Goal: Share content: Share content

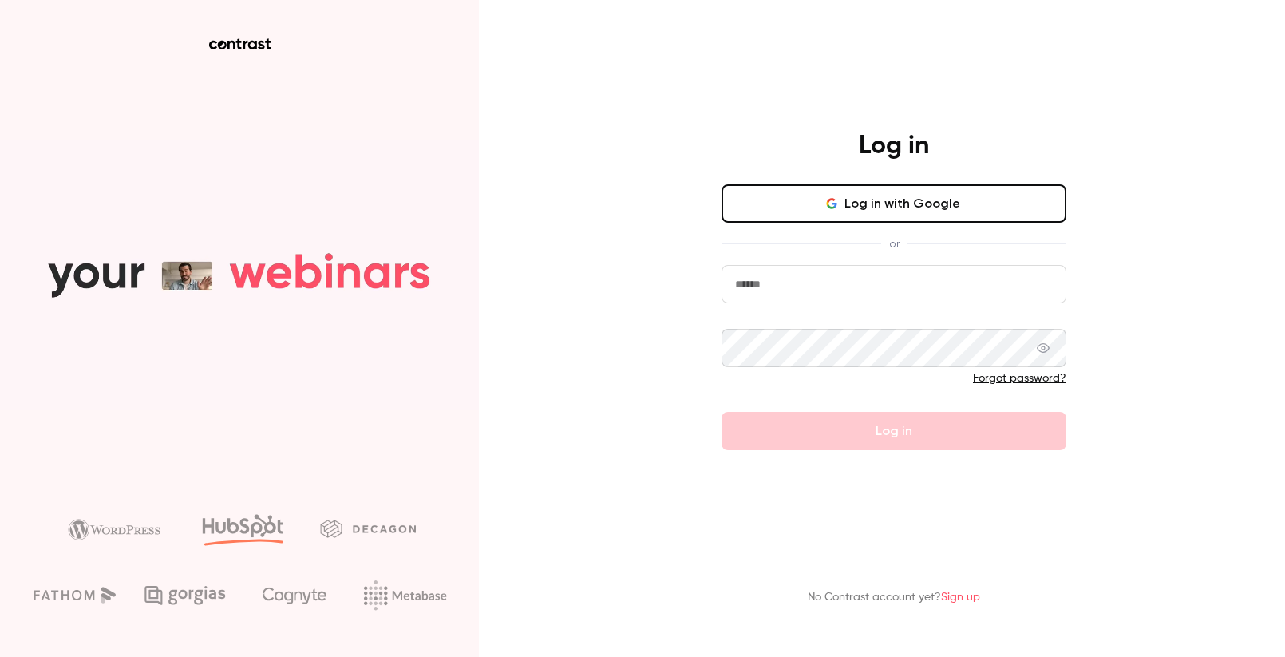
click at [810, 286] on input "email" at bounding box center [894, 284] width 345 height 38
type input "**********"
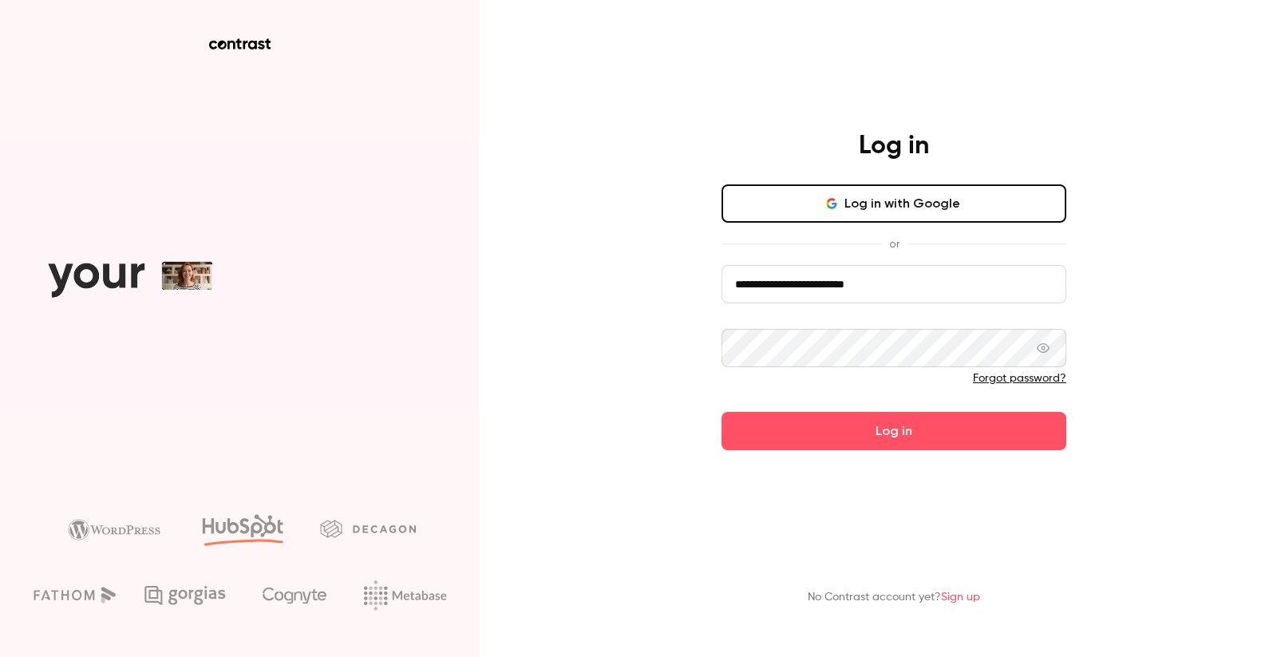
click at [722, 412] on button "Log in" at bounding box center [894, 431] width 345 height 38
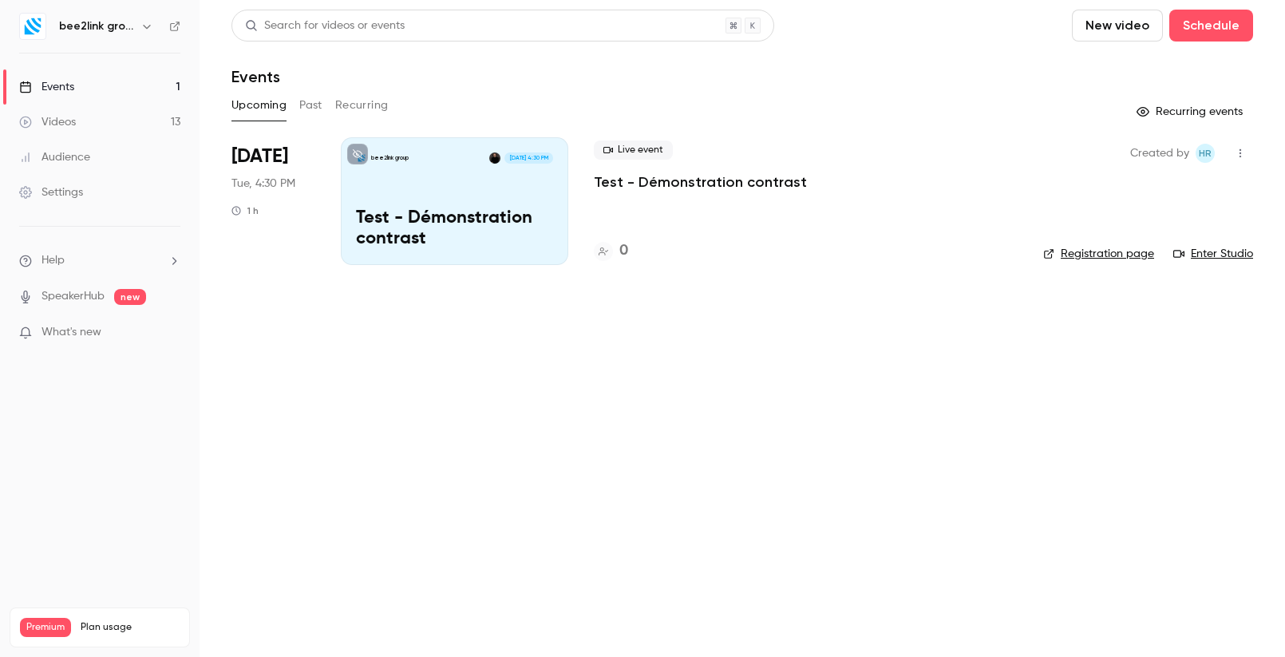
click at [85, 85] on link "Events 1" at bounding box center [100, 86] width 200 height 35
click at [85, 28] on h6 "bee2link group" at bounding box center [96, 26] width 75 height 16
click at [143, 28] on icon "button" at bounding box center [147, 26] width 13 height 13
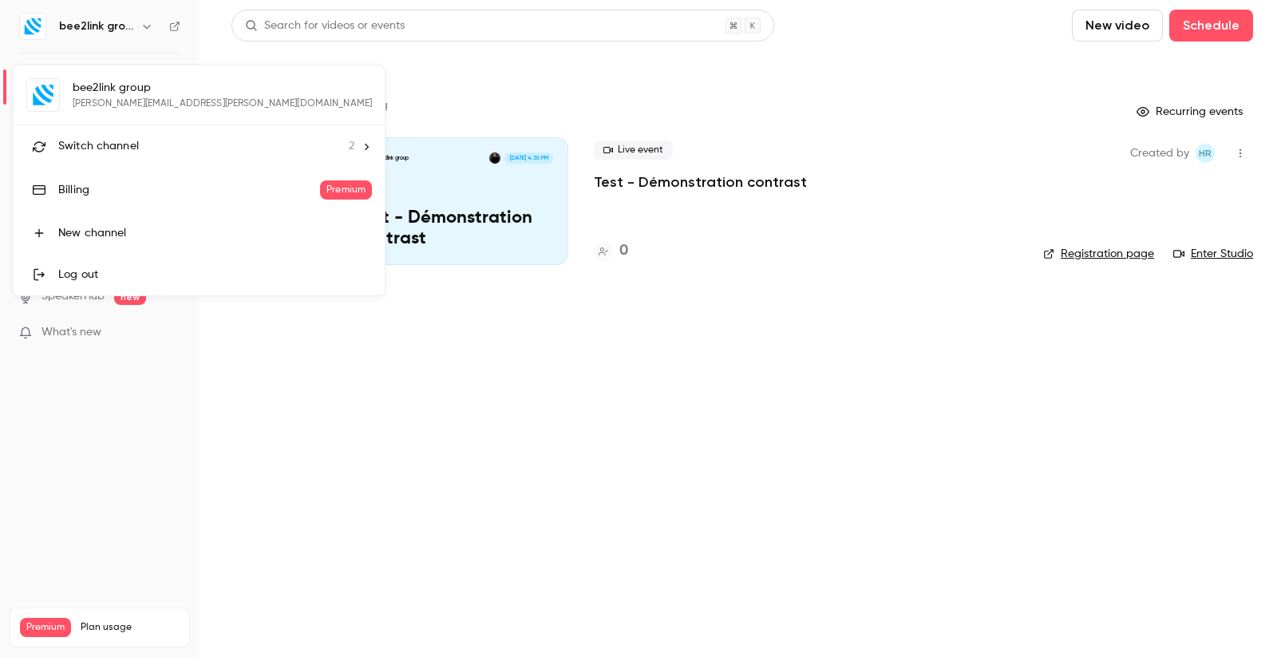
click at [125, 149] on span "Switch channel" at bounding box center [98, 146] width 81 height 17
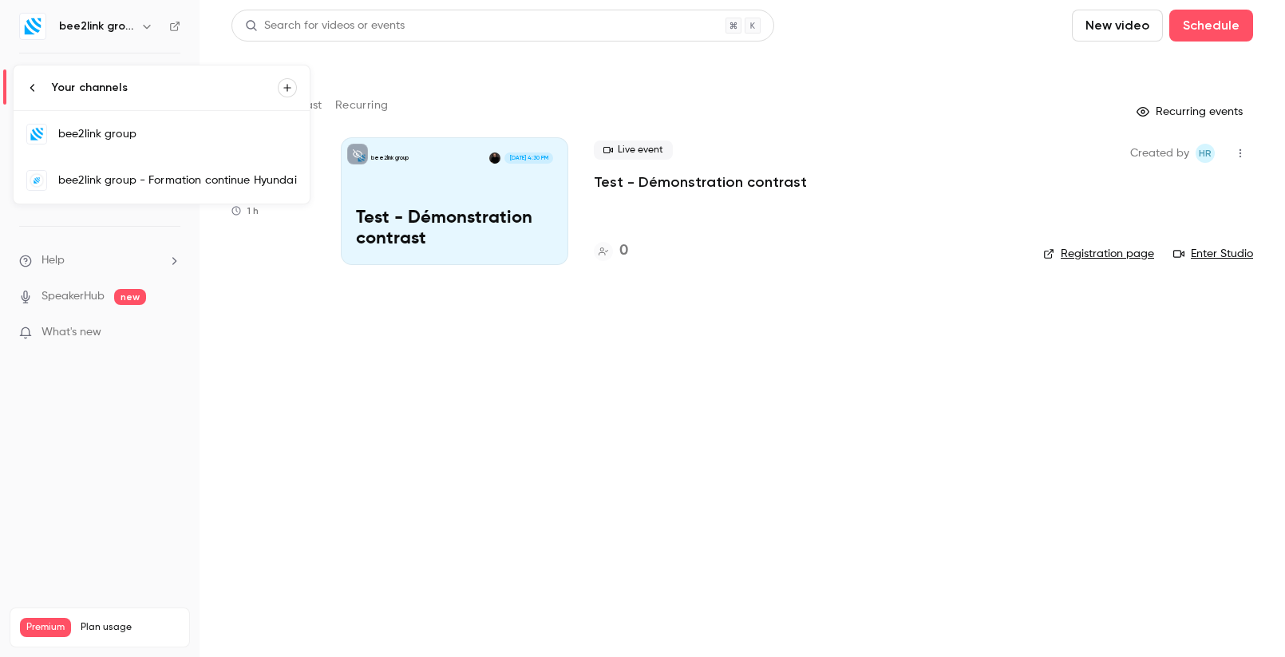
click at [104, 180] on div "bee2link group - Formation continue Hyundai" at bounding box center [177, 180] width 239 height 16
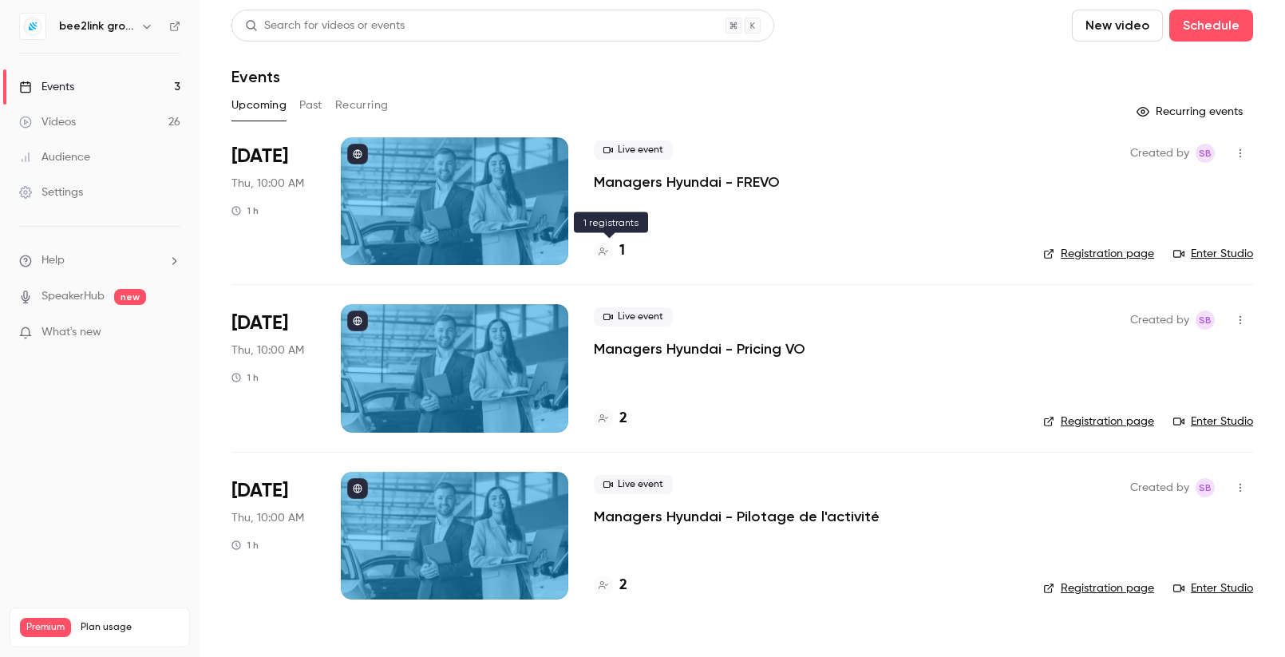
click at [619, 250] on div "1" at bounding box center [609, 251] width 31 height 22
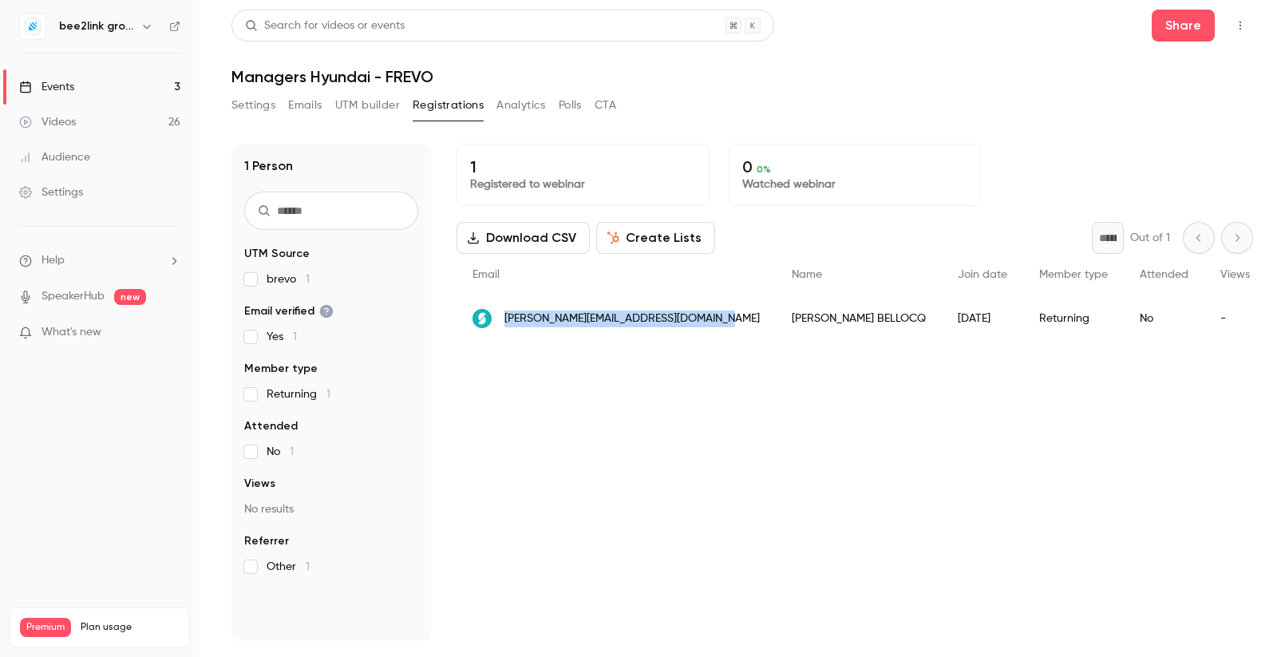
drag, startPoint x: 706, startPoint y: 322, endPoint x: 505, endPoint y: 324, distance: 201.2
click at [505, 324] on div "albertine.bellocq@sipa-automobiles.fr" at bounding box center [616, 318] width 319 height 45
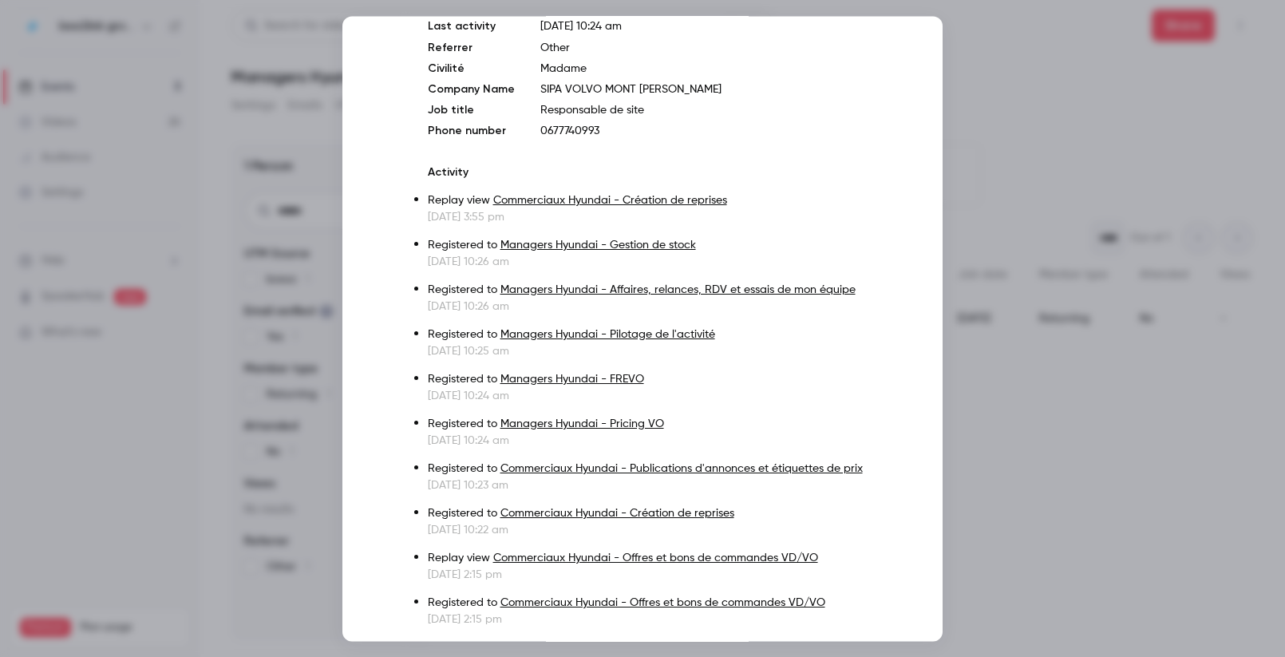
scroll to position [228, 0]
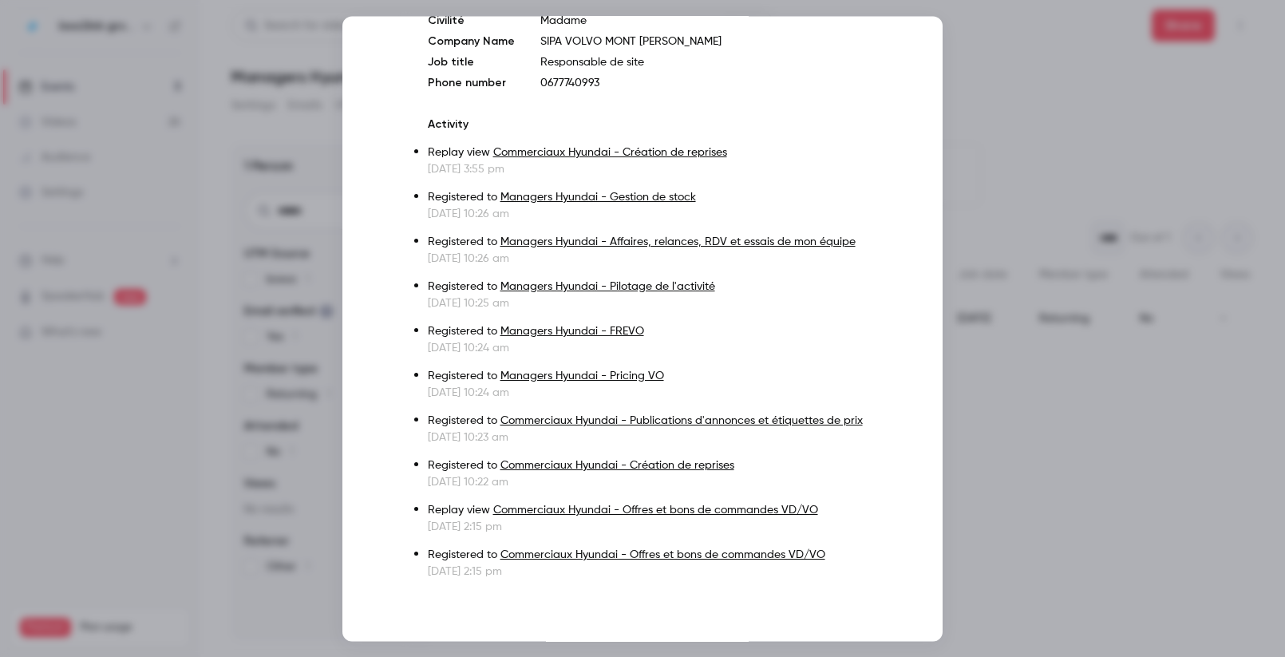
click at [984, 563] on div at bounding box center [642, 328] width 1285 height 657
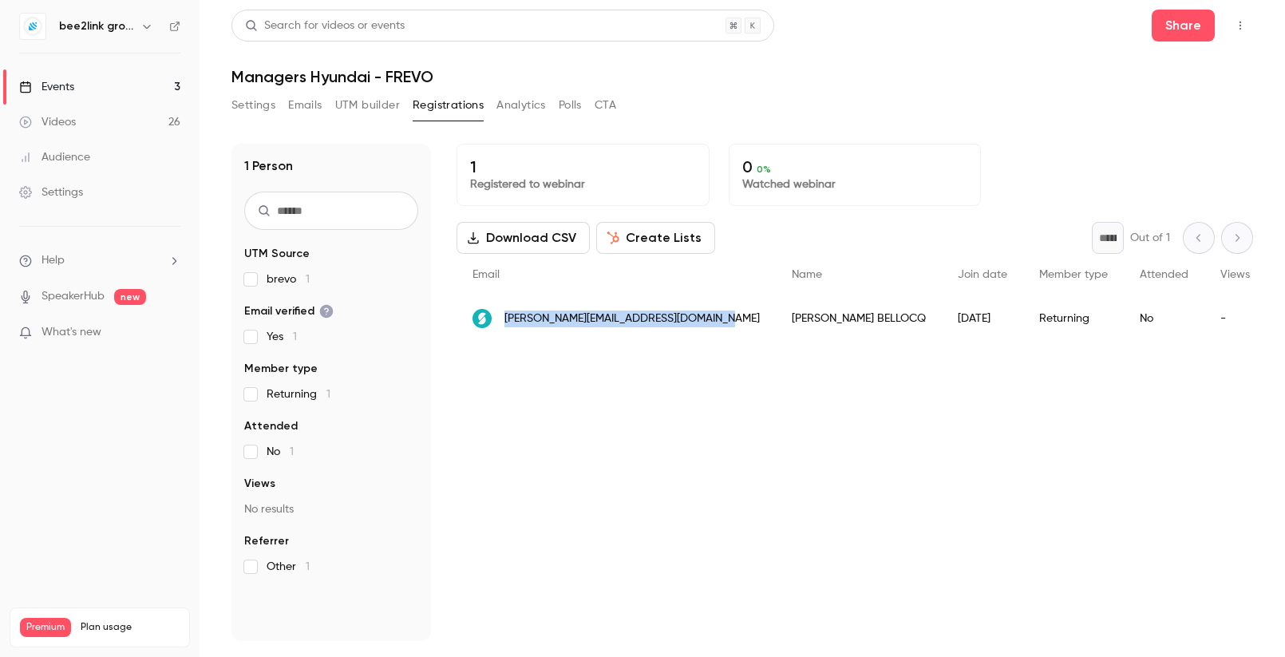
drag, startPoint x: 700, startPoint y: 319, endPoint x: 508, endPoint y: 323, distance: 192.5
click at [508, 323] on div "albertine.bellocq@sipa-automobiles.fr" at bounding box center [616, 318] width 319 height 45
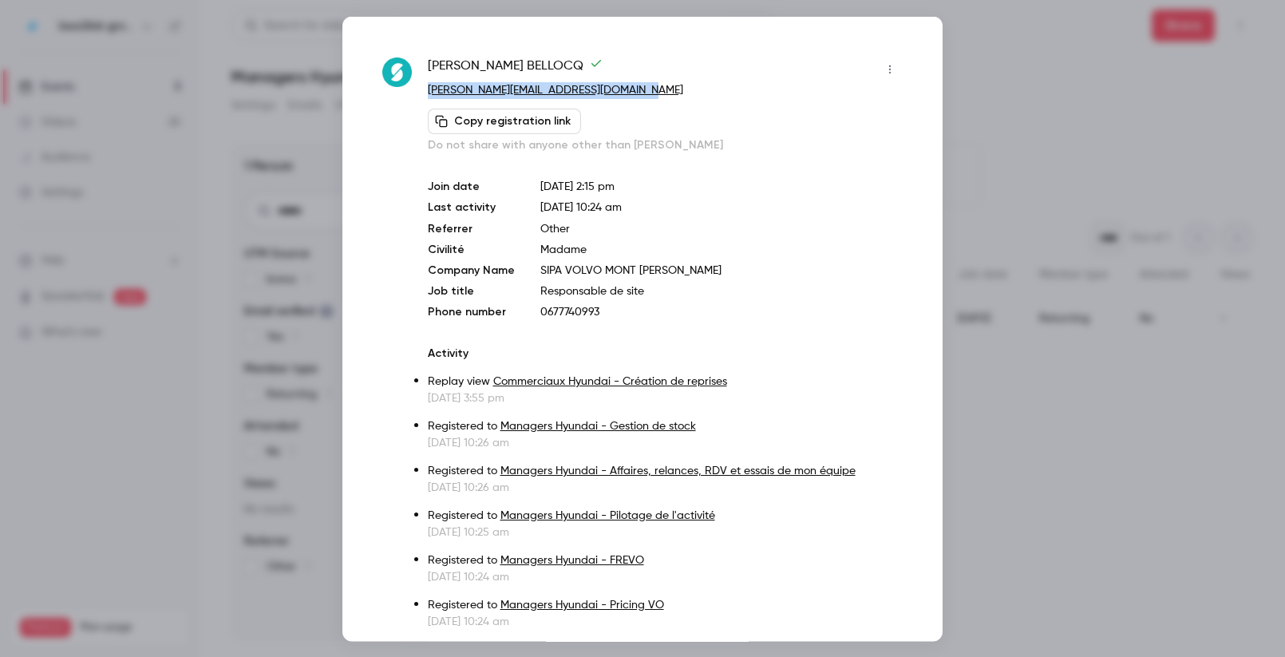
drag, startPoint x: 639, startPoint y: 93, endPoint x: 423, endPoint y: 92, distance: 216.3
click at [423, 92] on div "ALBERTINE BELLOCQ albertine.bellocq@sipa-automobiles.fr Copy registration link …" at bounding box center [642, 432] width 520 height 752
copy link "albertine.bellocq@sipa-automobiles.fr"
click at [1081, 453] on div at bounding box center [642, 328] width 1285 height 657
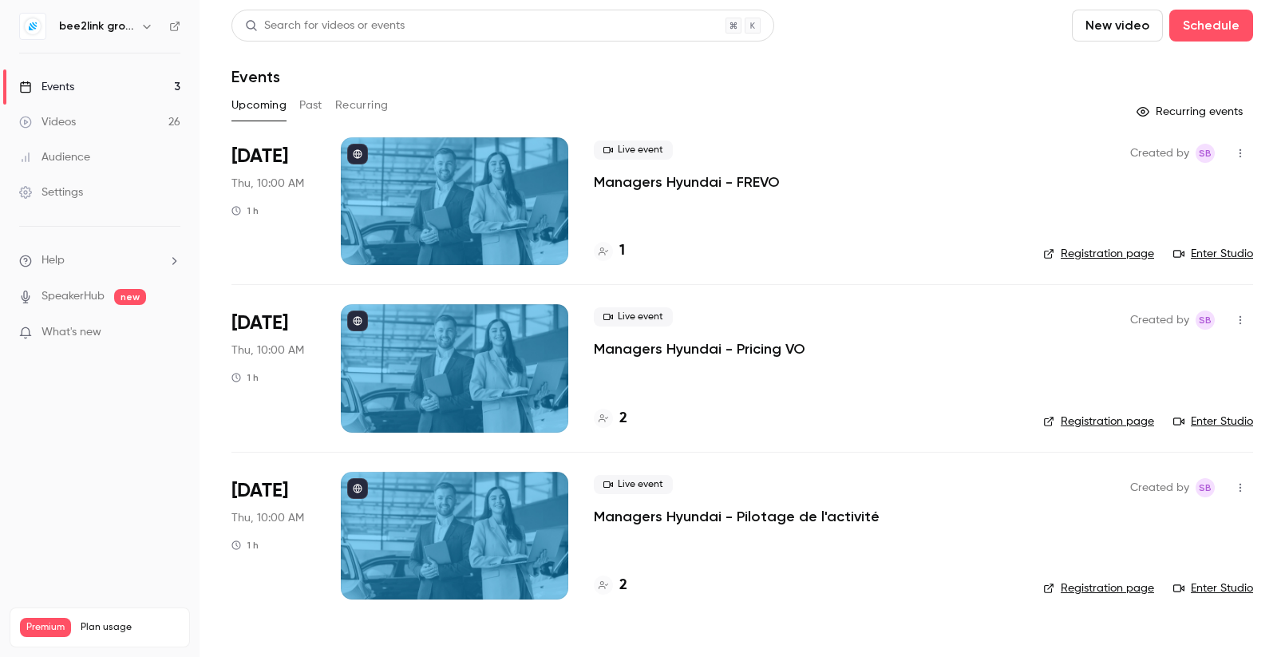
click at [315, 105] on button "Past" at bounding box center [310, 106] width 23 height 26
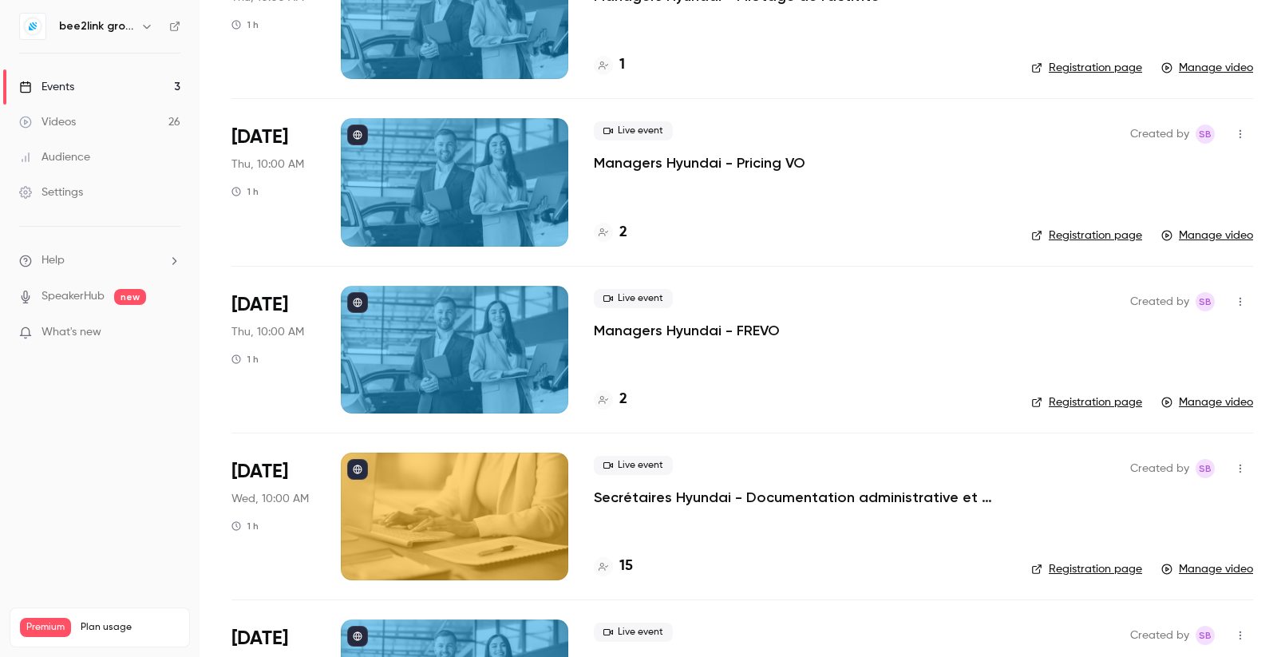
scroll to position [1854, 0]
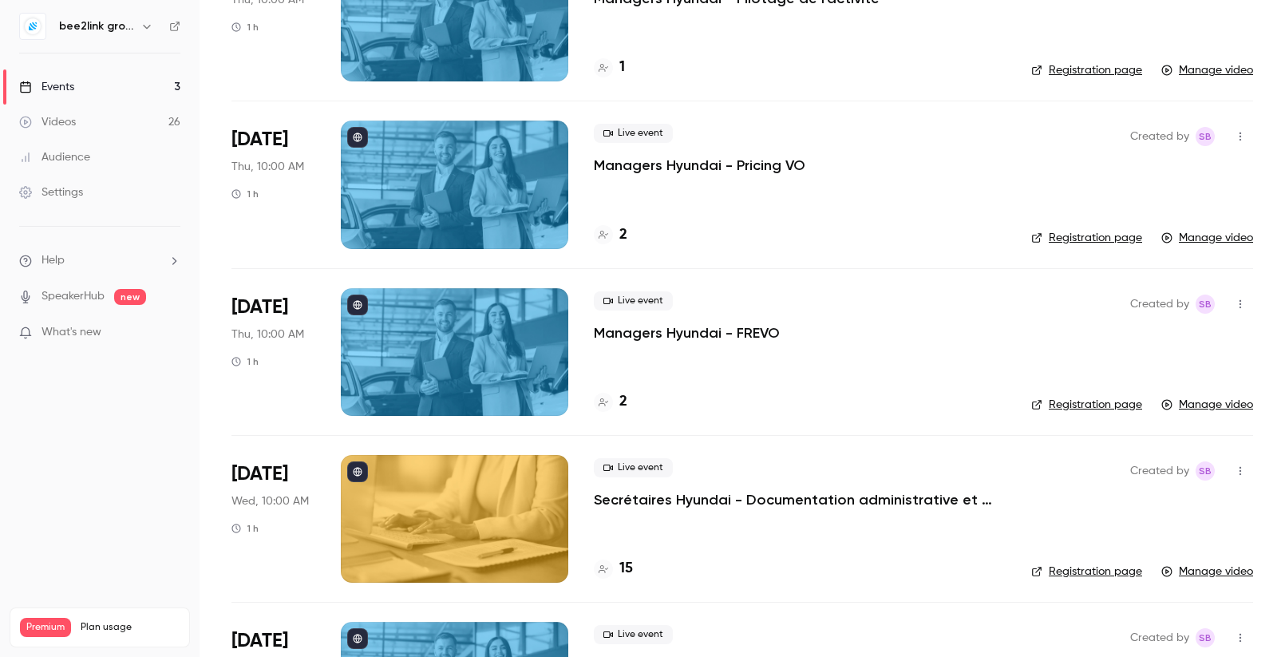
click at [1241, 402] on link "Manage video" at bounding box center [1208, 405] width 92 height 16
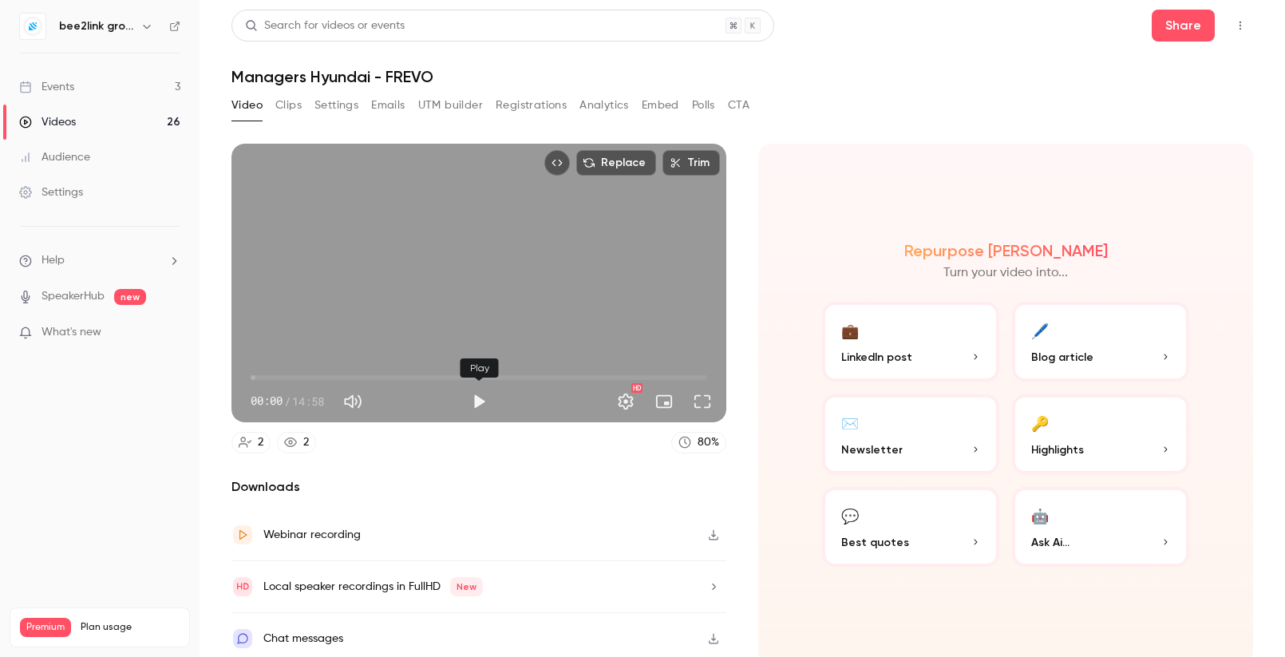
click at [477, 407] on button "Play" at bounding box center [479, 402] width 32 height 32
drag, startPoint x: 258, startPoint y: 379, endPoint x: 353, endPoint y: 385, distance: 95.2
click at [353, 380] on span "03:21" at bounding box center [352, 377] width 5 height 5
drag, startPoint x: 355, startPoint y: 379, endPoint x: 552, endPoint y: 391, distance: 196.7
click at [552, 391] on div "09:03 03:28 / 14:58" at bounding box center [479, 388] width 495 height 67
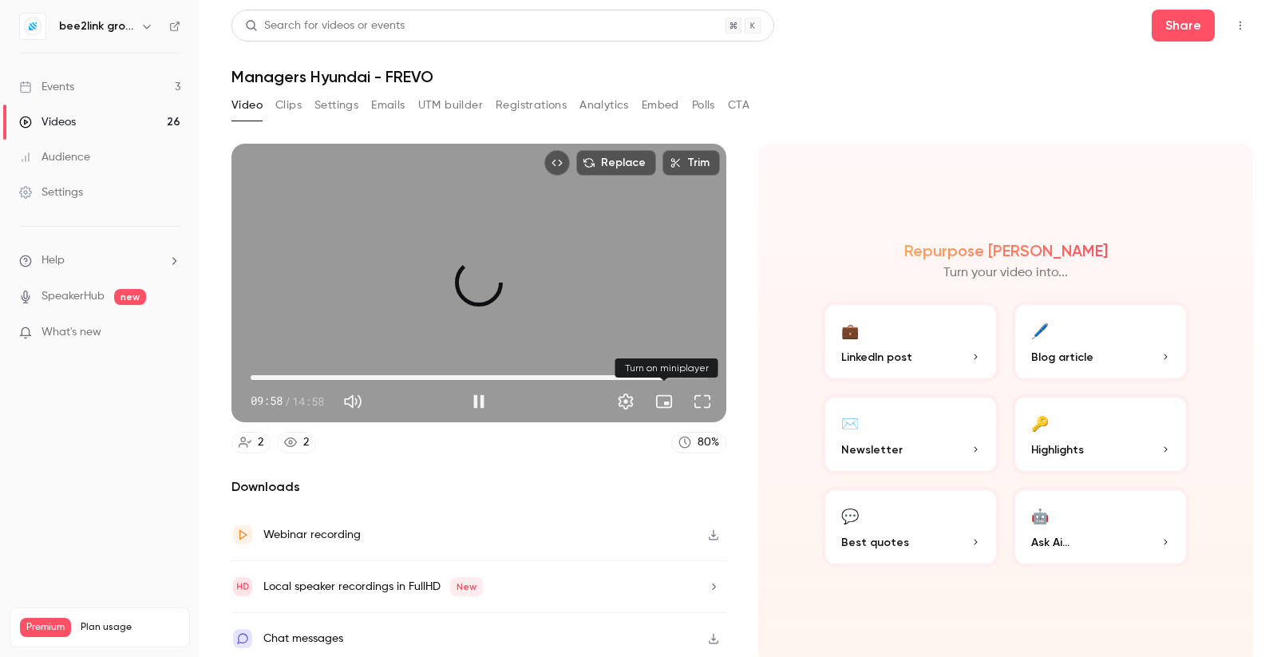
drag, startPoint x: 552, startPoint y: 380, endPoint x: 691, endPoint y: 391, distance: 138.6
click at [691, 391] on div "13:39 09:58 / 14:58" at bounding box center [479, 388] width 495 height 67
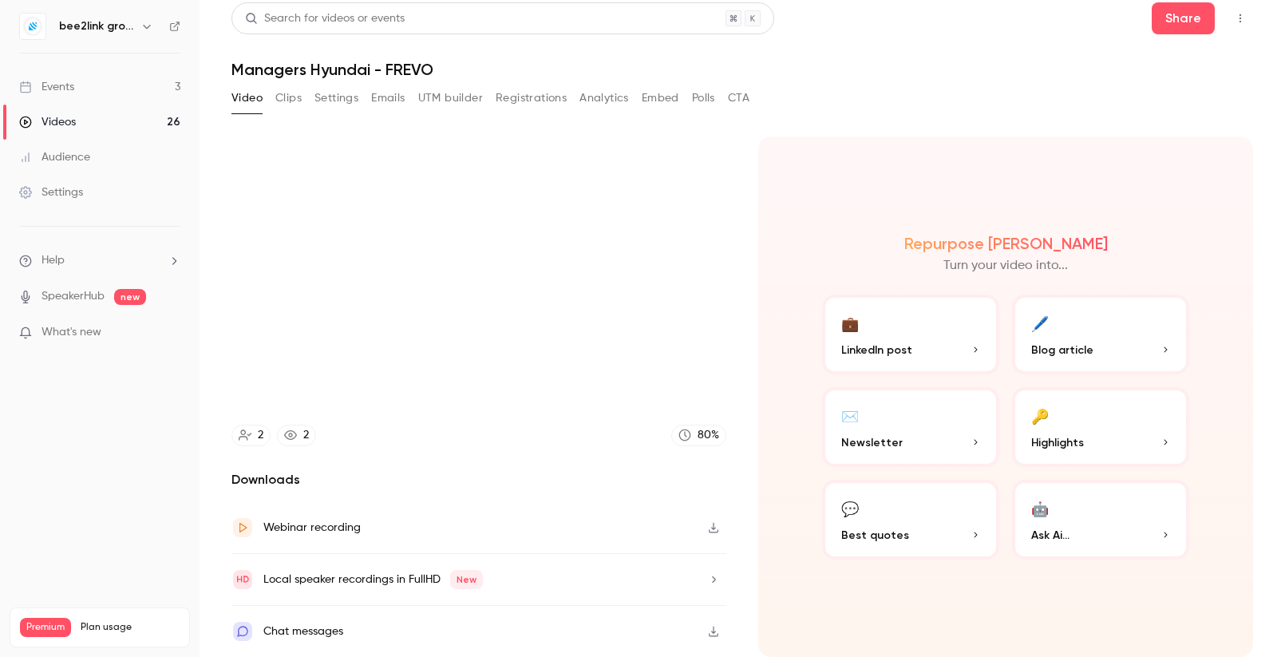
click at [713, 527] on icon "button" at bounding box center [713, 527] width 13 height 11
type input "*****"
click at [288, 100] on button "Clips" at bounding box center [288, 98] width 26 height 26
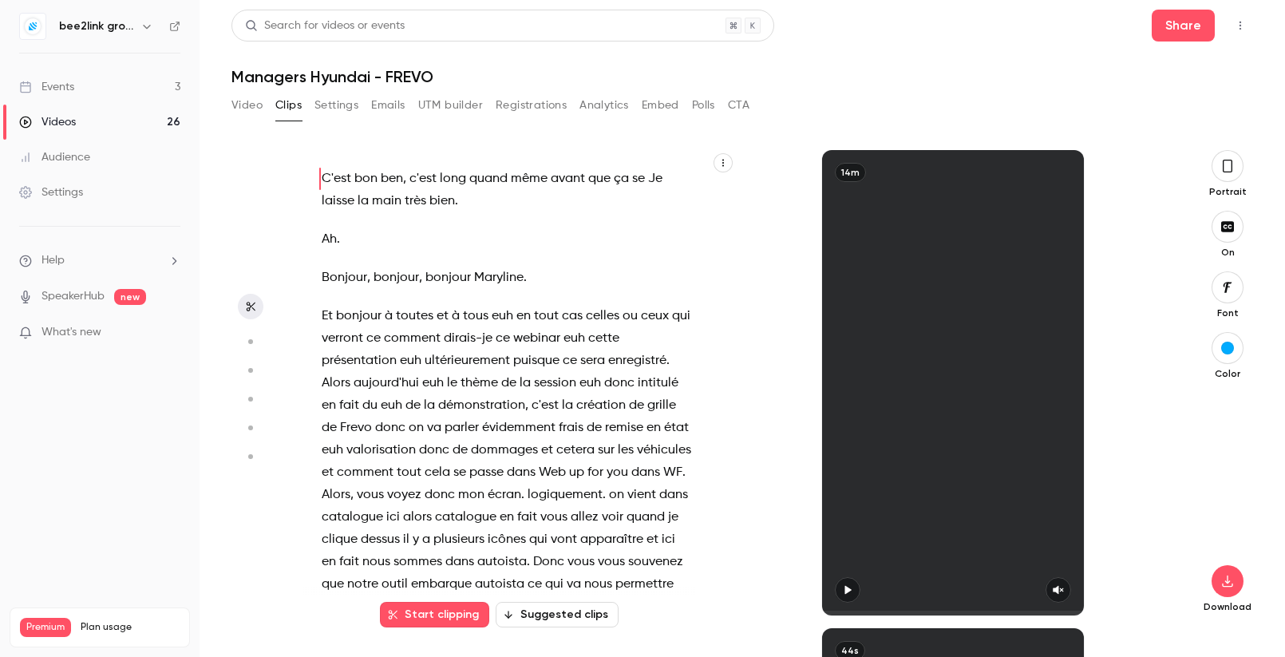
click at [330, 104] on button "Settings" at bounding box center [337, 106] width 44 height 26
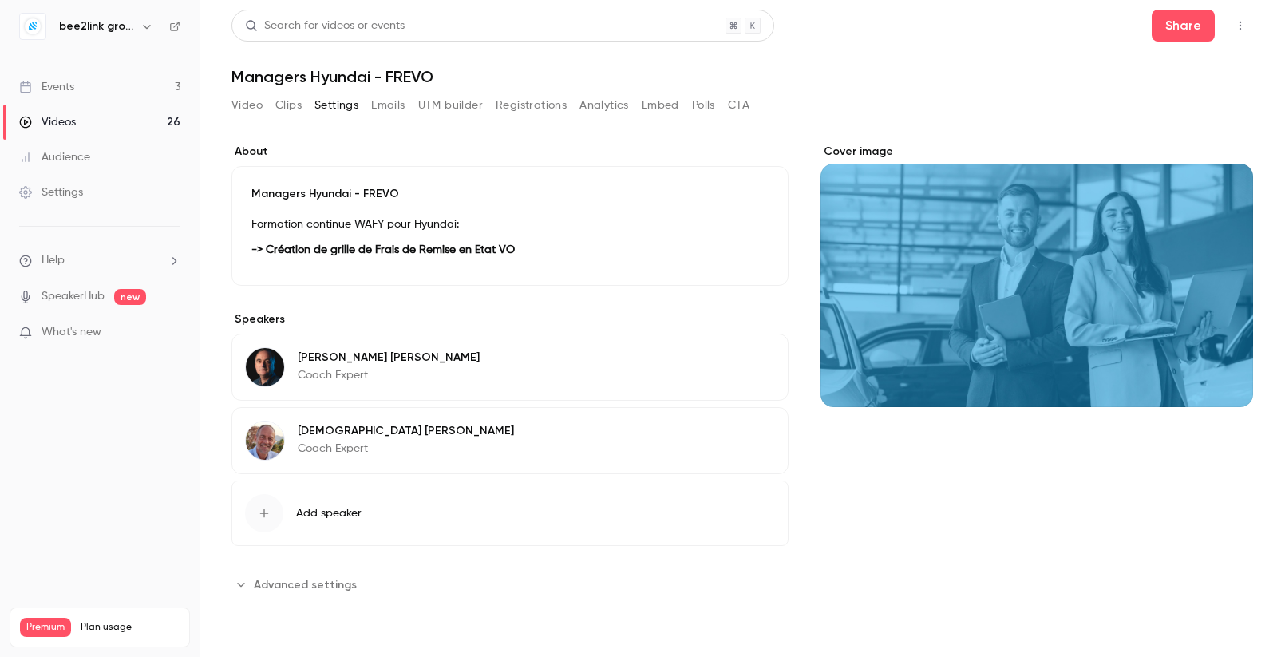
click at [388, 107] on button "Emails" at bounding box center [388, 106] width 34 height 26
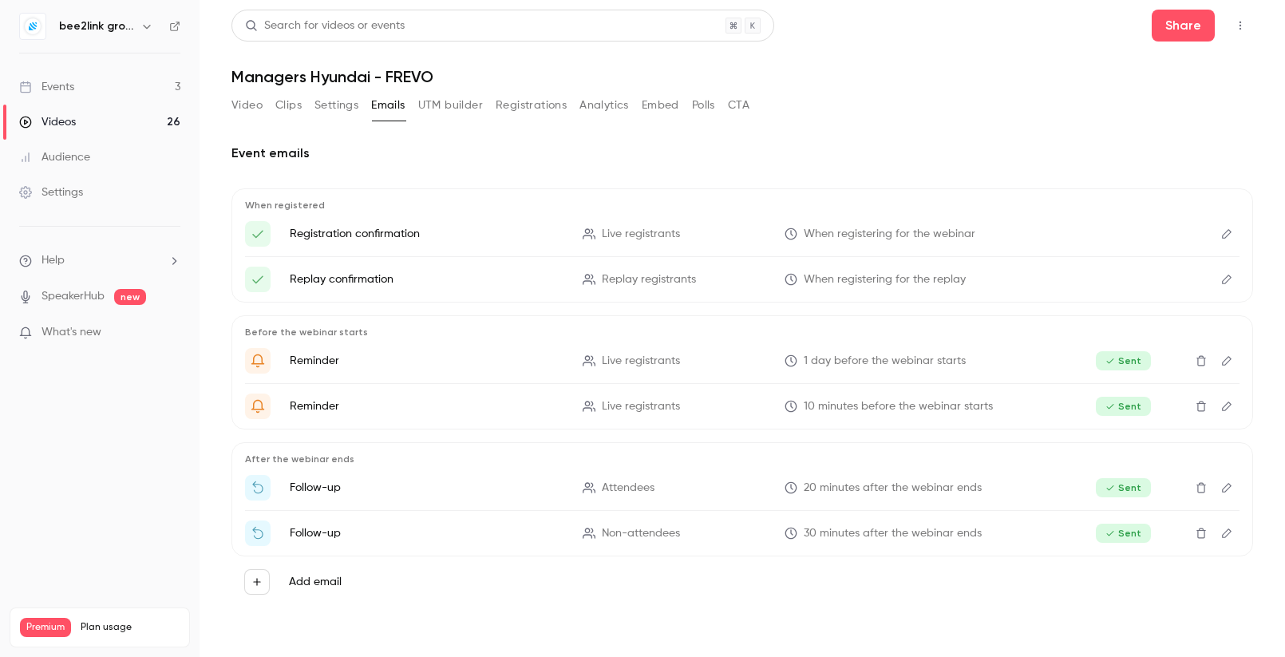
click at [453, 109] on button "UTM builder" at bounding box center [450, 106] width 65 height 26
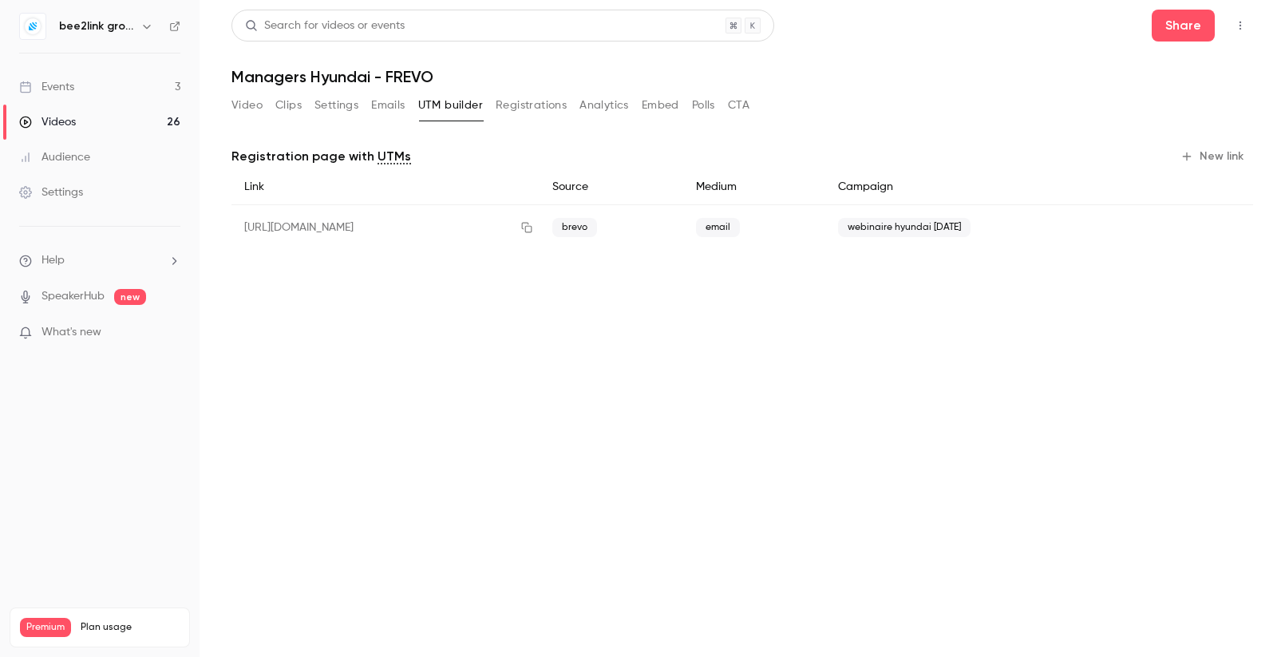
click at [520, 106] on button "Registrations" at bounding box center [531, 106] width 71 height 26
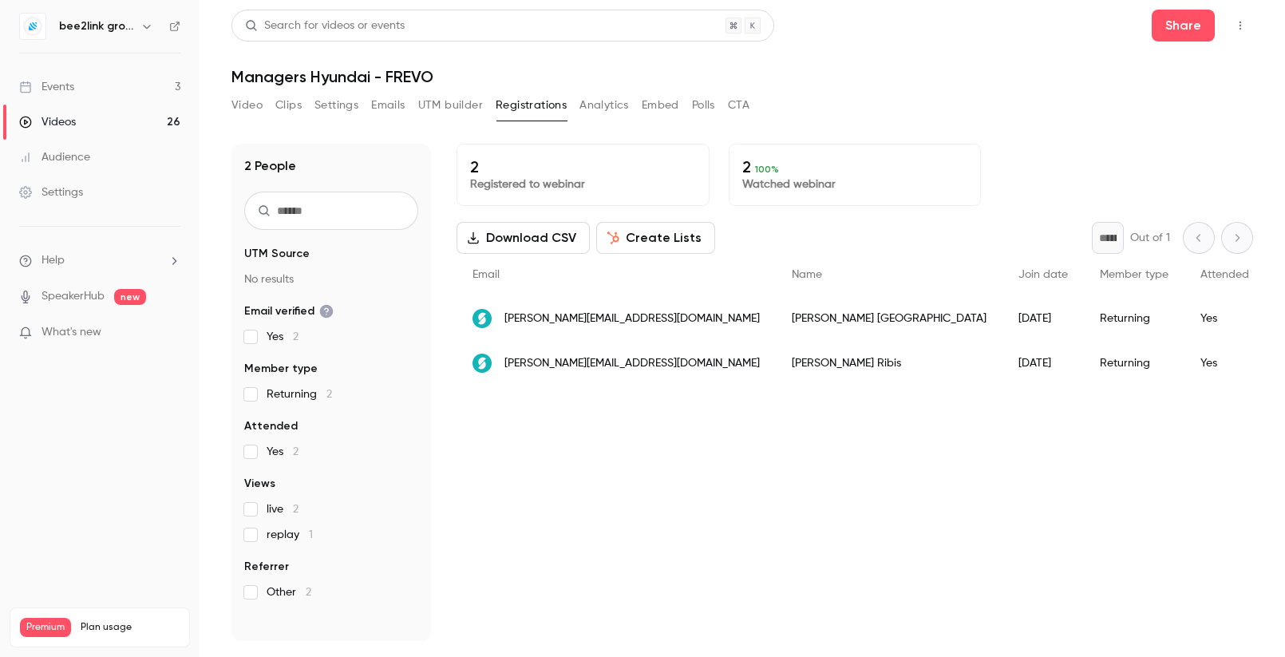
click at [604, 109] on button "Analytics" at bounding box center [604, 106] width 49 height 26
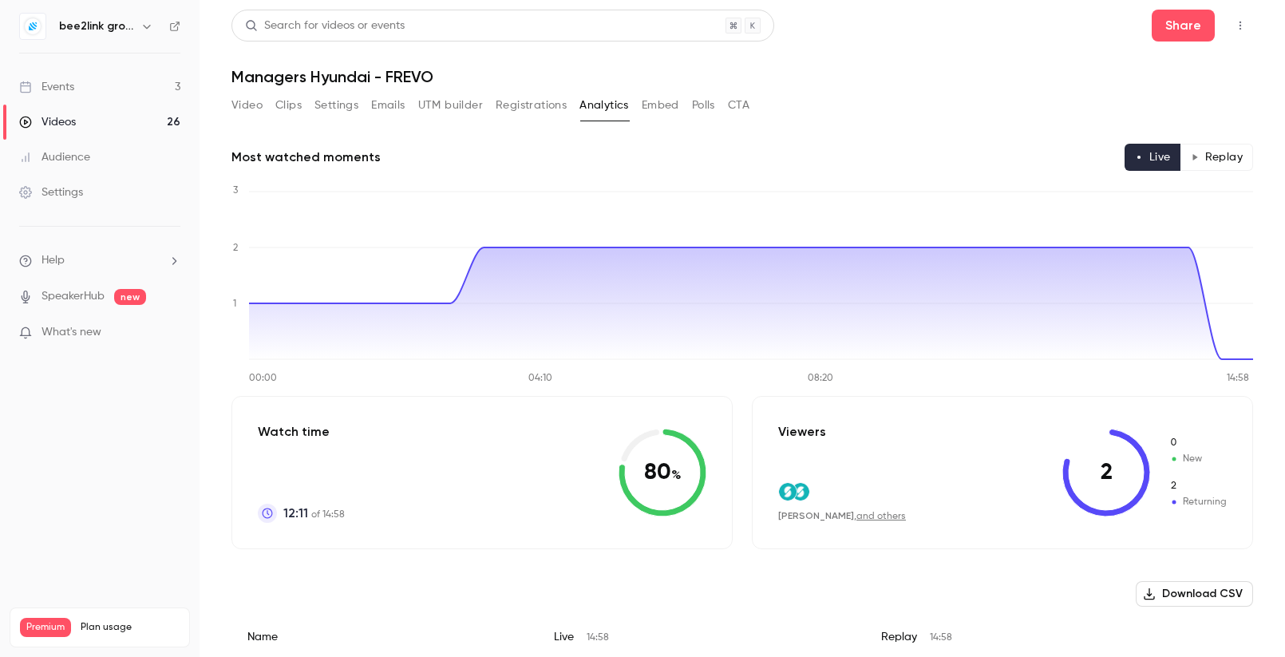
click at [652, 106] on button "Embed" at bounding box center [661, 106] width 38 height 26
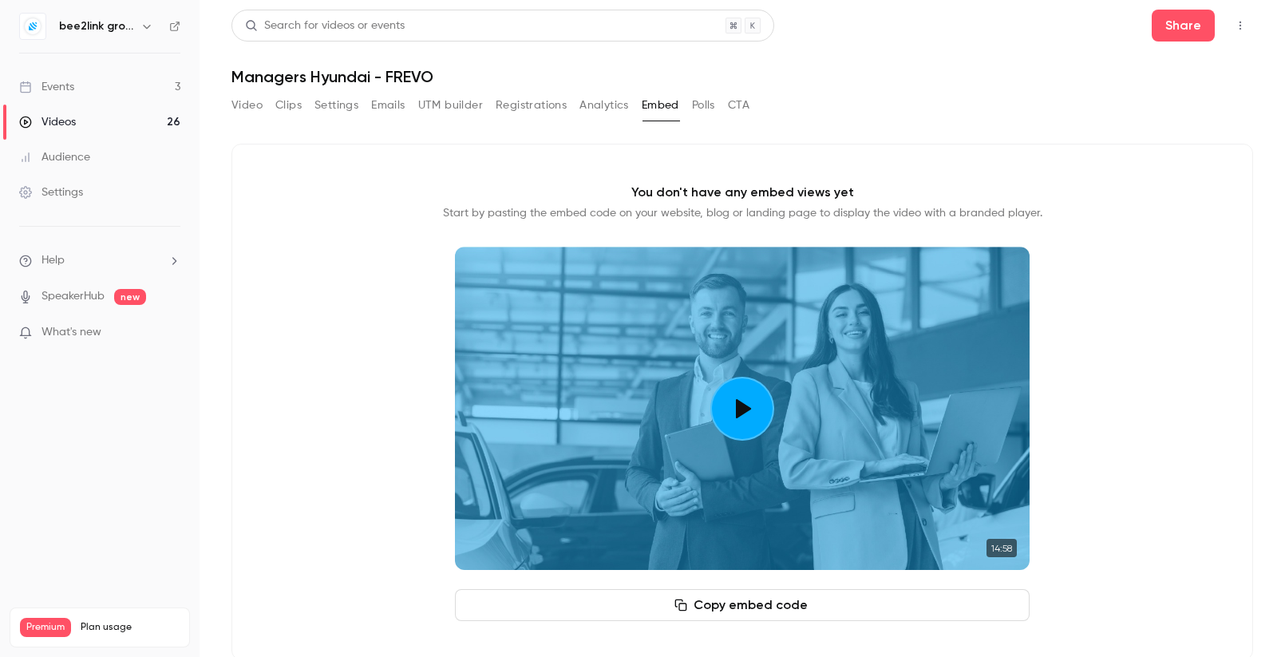
click at [694, 105] on button "Polls" at bounding box center [703, 106] width 23 height 26
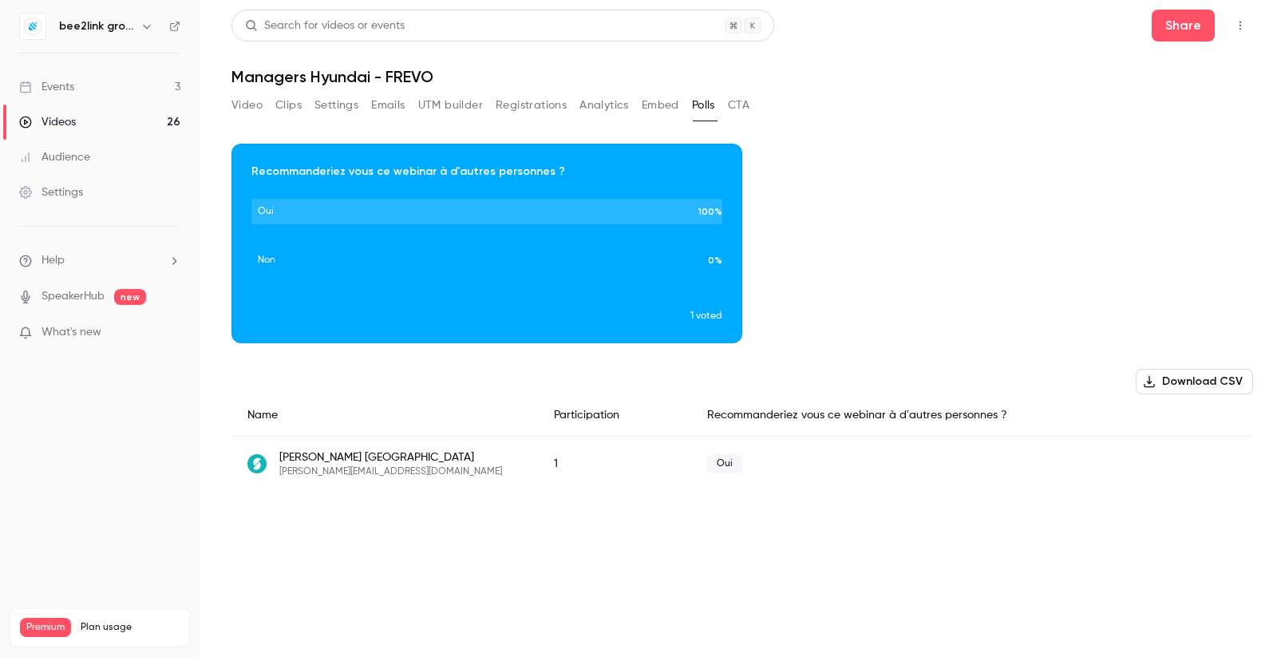
click at [244, 108] on button "Video" at bounding box center [247, 106] width 31 height 26
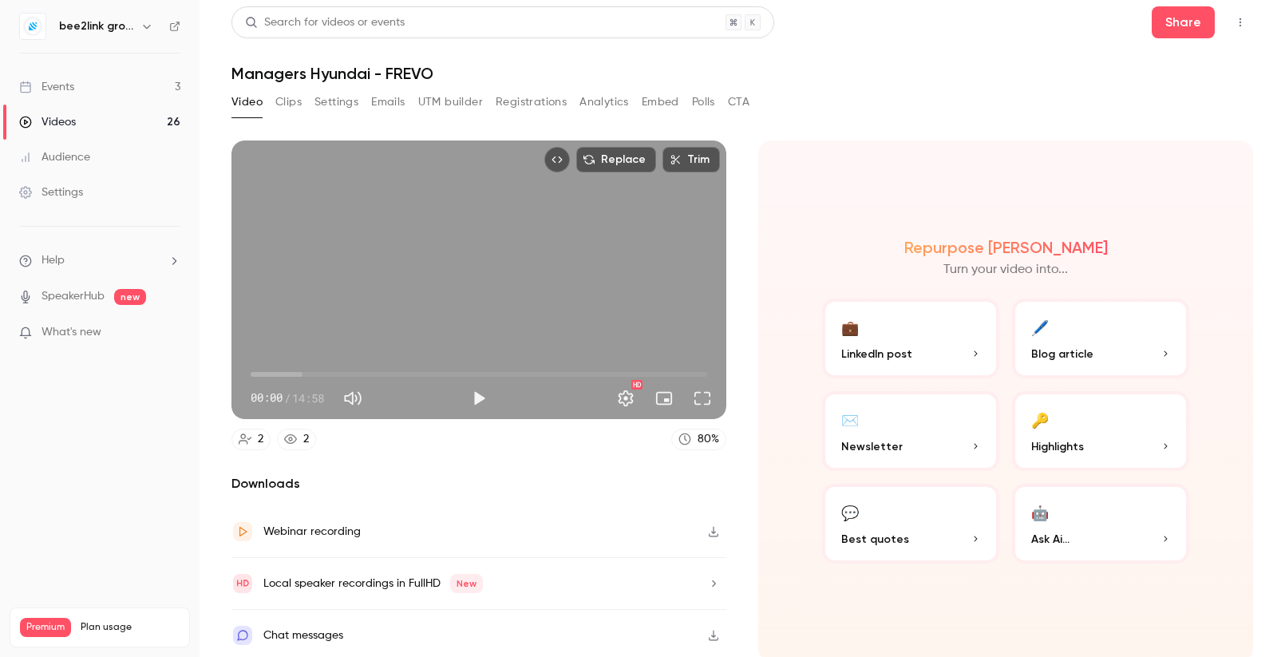
scroll to position [7, 0]
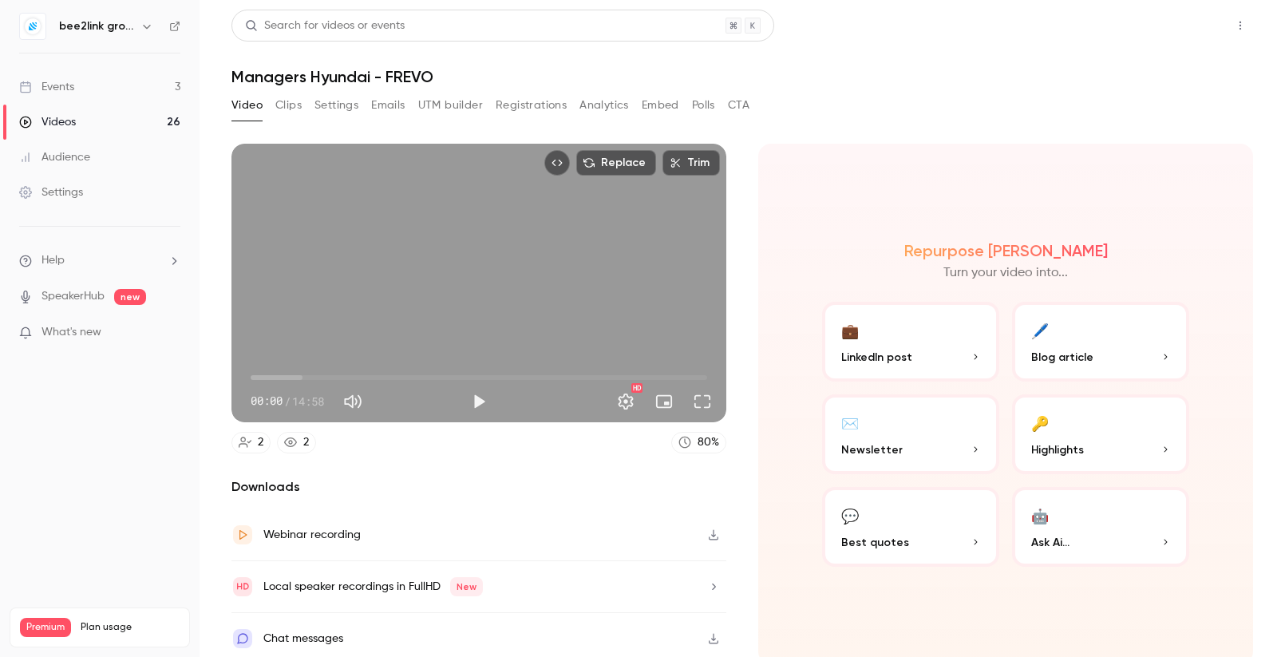
click at [1178, 28] on button "Share" at bounding box center [1183, 26] width 63 height 32
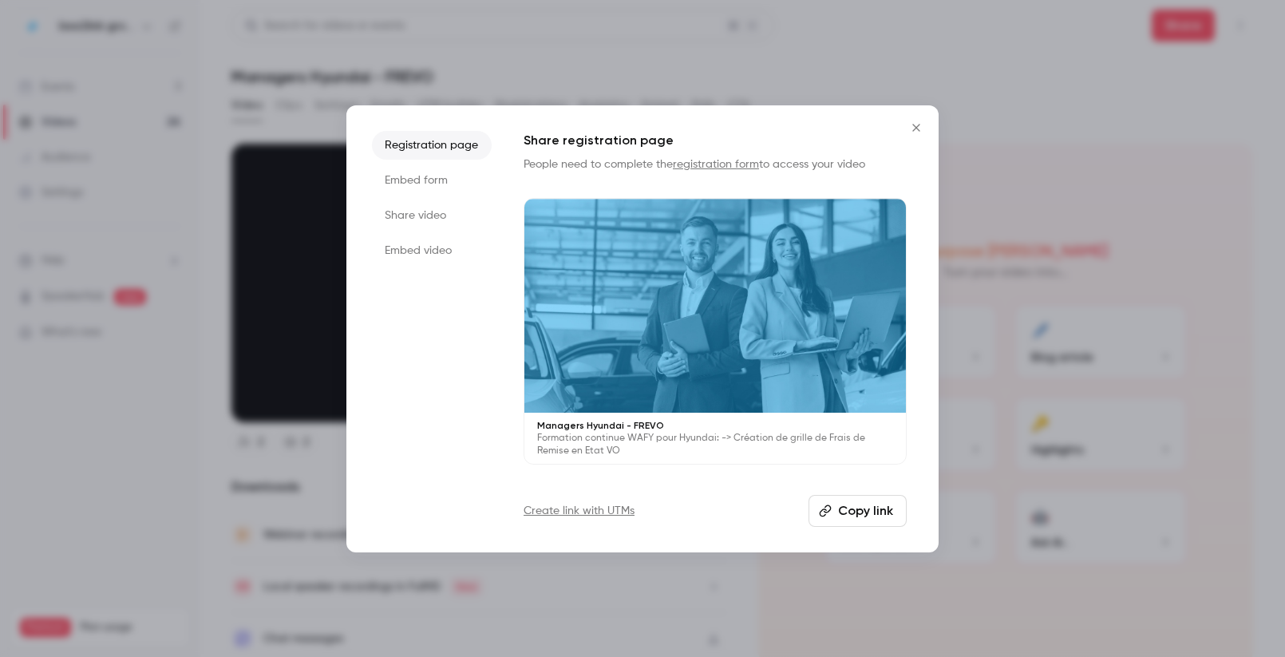
click at [425, 179] on li "Embed form" at bounding box center [432, 180] width 120 height 29
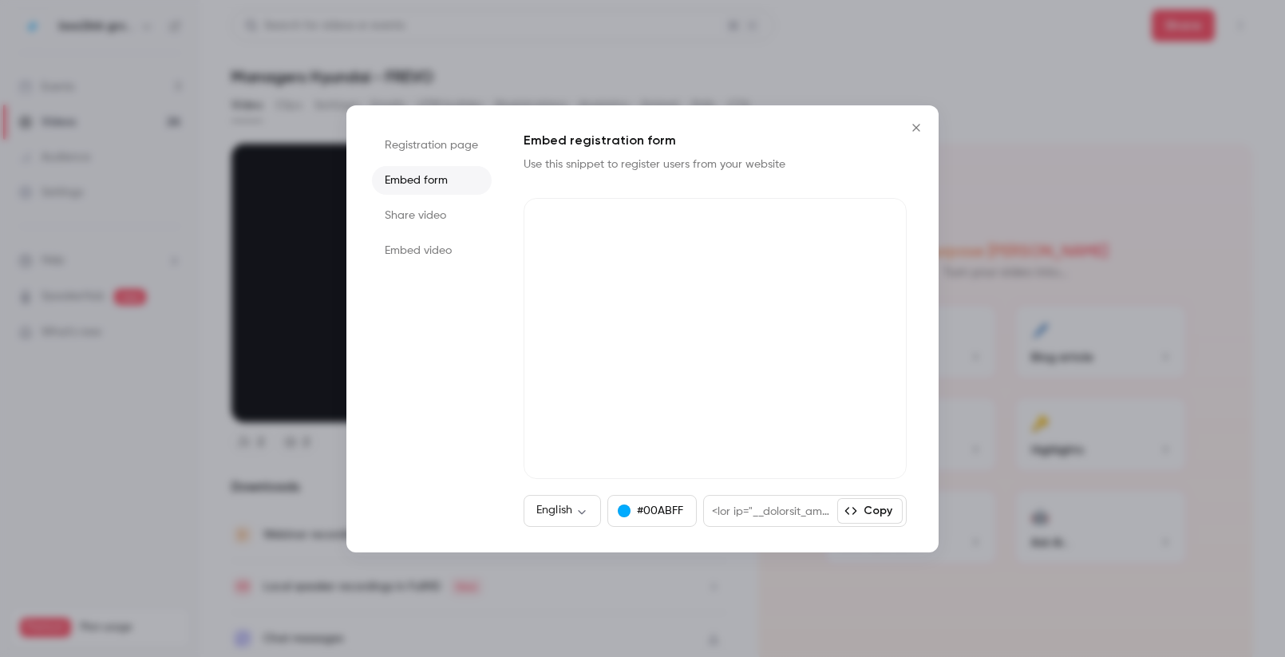
click at [418, 218] on li "Share video" at bounding box center [432, 215] width 120 height 29
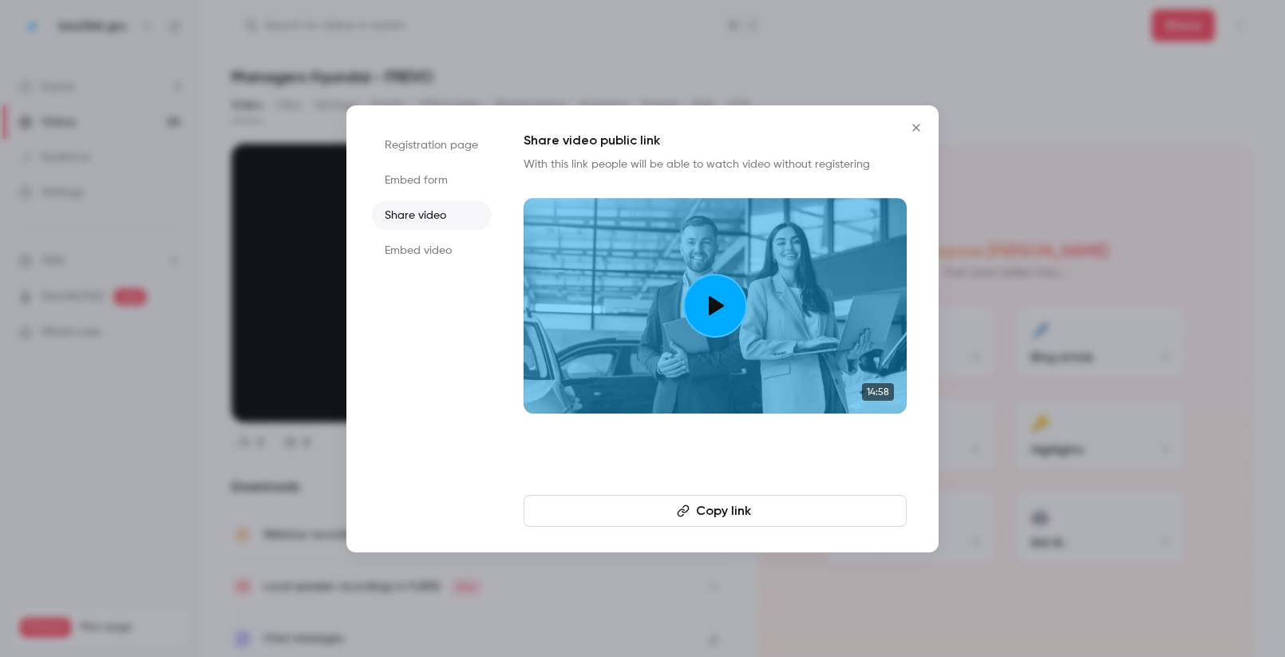
click at [425, 145] on li "Registration page" at bounding box center [432, 145] width 120 height 29
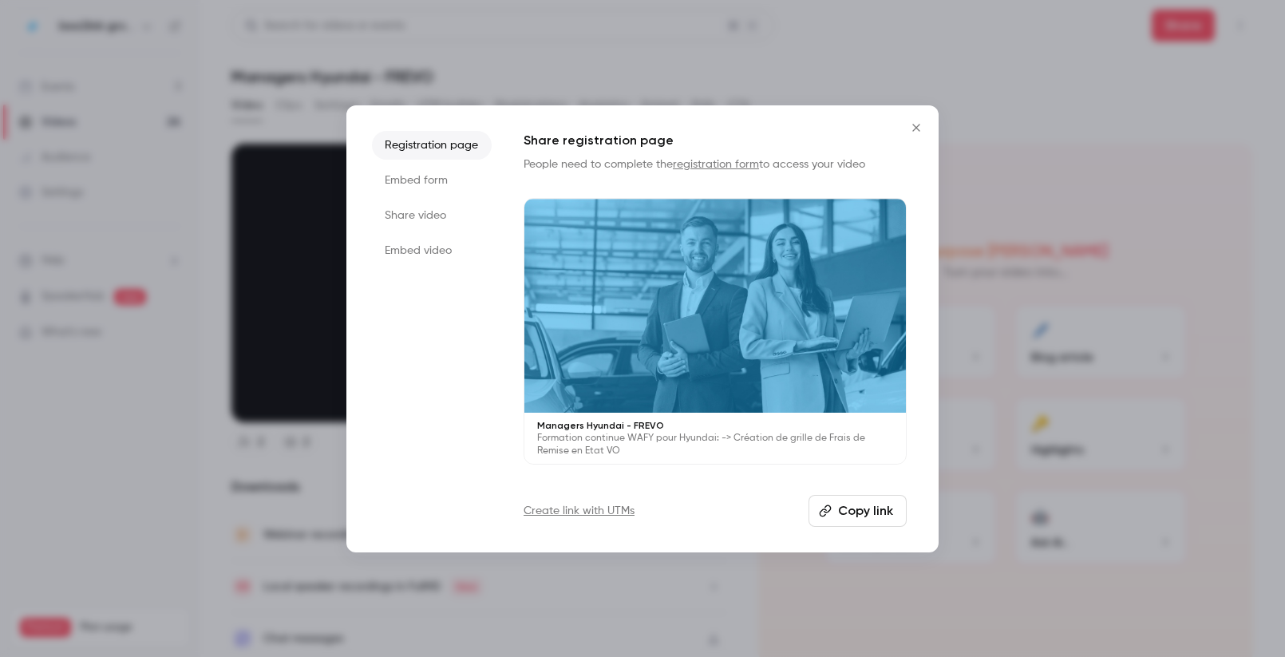
drag, startPoint x: 425, startPoint y: 175, endPoint x: 428, endPoint y: 186, distance: 11.6
click at [425, 175] on li "Embed form" at bounding box center [432, 180] width 120 height 29
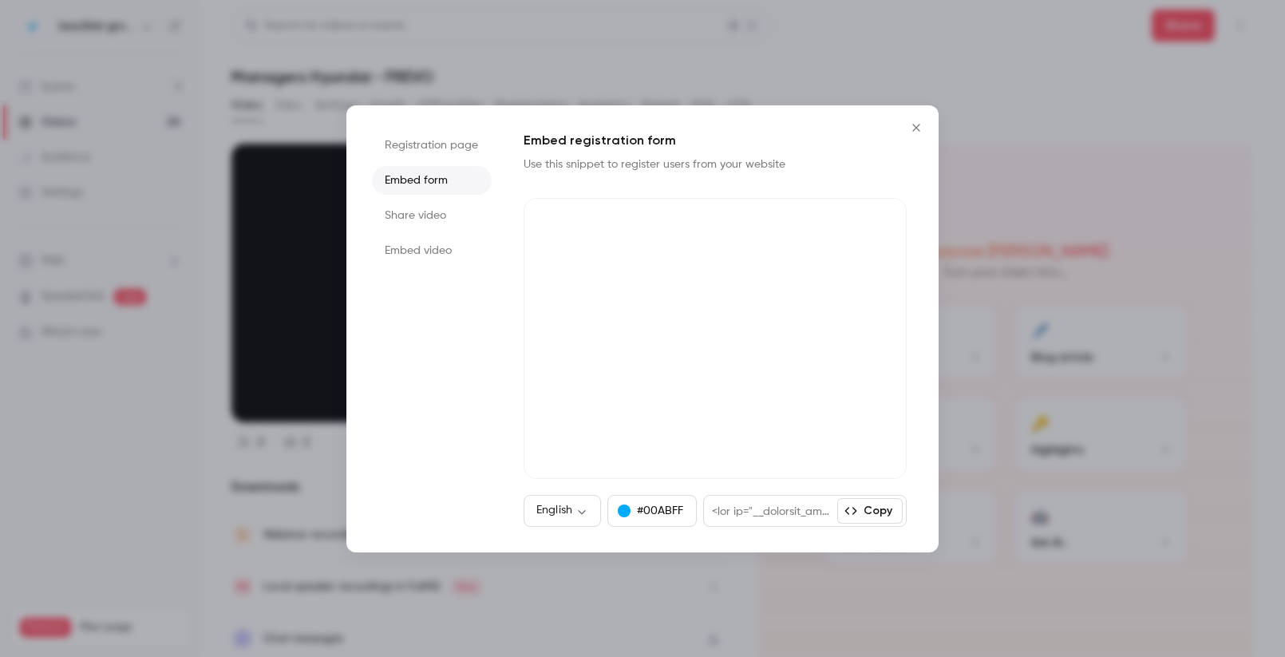
click at [424, 213] on li "Share video" at bounding box center [432, 215] width 120 height 29
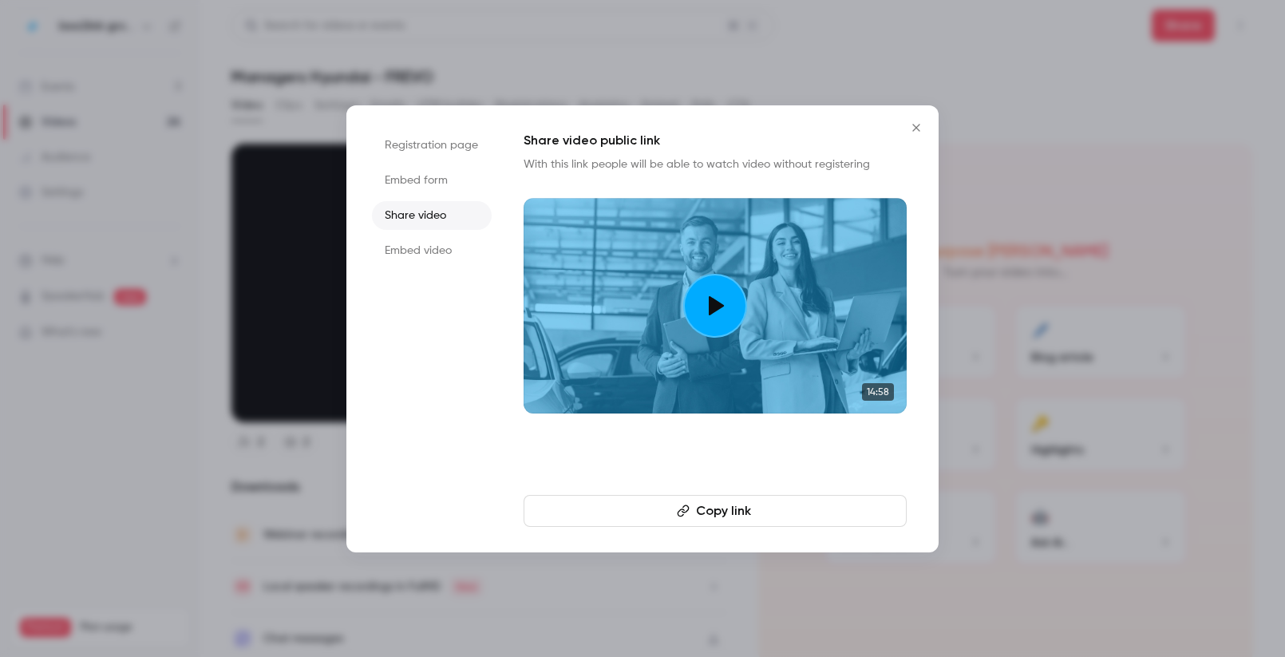
click at [714, 507] on button "Copy link" at bounding box center [715, 511] width 383 height 32
